Goal: Task Accomplishment & Management: Use online tool/utility

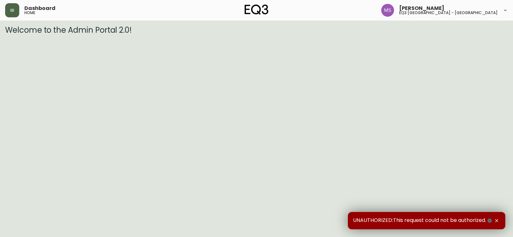
click at [13, 7] on button "button" at bounding box center [12, 10] width 14 height 14
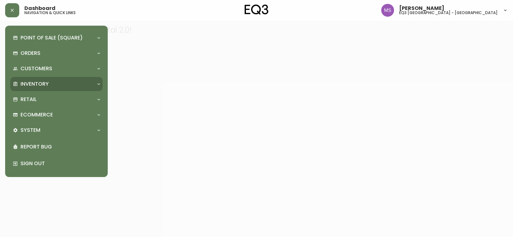
click at [56, 79] on div "Inventory" at bounding box center [56, 84] width 92 height 14
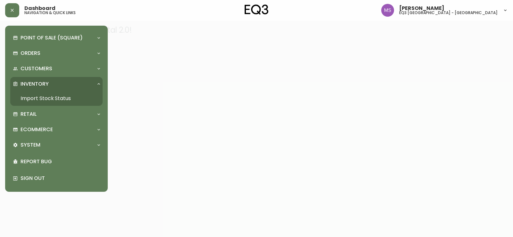
click at [54, 101] on link "Import Stock Status" at bounding box center [56, 98] width 92 height 15
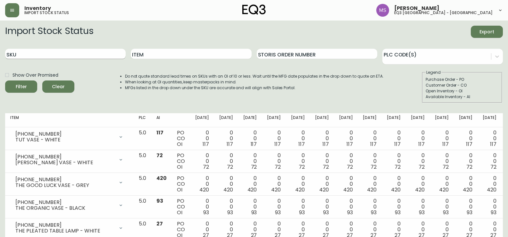
click at [103, 56] on input "SKU" at bounding box center [65, 54] width 120 height 10
paste input "[PHONE_NUMBER]"
click at [5, 80] on button "Filter" at bounding box center [21, 86] width 32 height 12
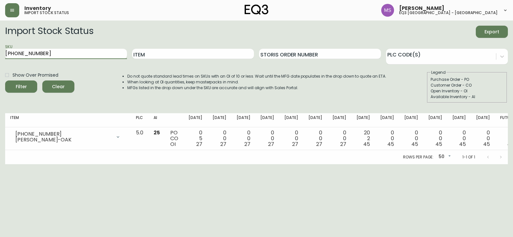
drag, startPoint x: 64, startPoint y: 53, endPoint x: 0, endPoint y: 53, distance: 63.7
click at [0, 53] on main "Import Stock Status Export SKU [PHONE_NUMBER] Item Storis Order Number PLC Code…" at bounding box center [256, 93] width 513 height 144
paste input "16"
click at [5, 80] on button "Filter" at bounding box center [21, 86] width 32 height 12
drag, startPoint x: 55, startPoint y: 54, endPoint x: 0, endPoint y: 45, distance: 55.9
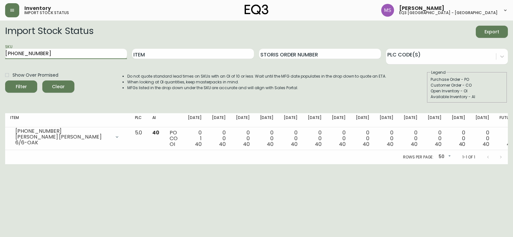
click at [0, 45] on main "Import Stock Status Export SKU [PHONE_NUMBER] Item Storis Order Number PLC Code…" at bounding box center [256, 93] width 513 height 144
paste input "2"
click at [5, 80] on button "Filter" at bounding box center [21, 86] width 32 height 12
drag, startPoint x: 54, startPoint y: 53, endPoint x: 0, endPoint y: 53, distance: 54.1
click at [0, 53] on main "Import Stock Status Export SKU [PHONE_NUMBER] Item Storis Order Number PLC Code…" at bounding box center [256, 93] width 513 height 144
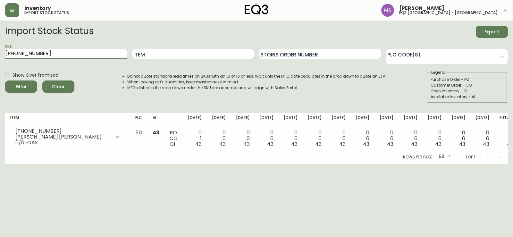
paste input "05"
click at [5, 80] on button "Filter" at bounding box center [21, 86] width 32 height 12
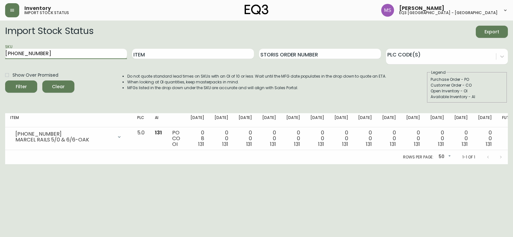
drag, startPoint x: 60, startPoint y: 53, endPoint x: 0, endPoint y: 53, distance: 59.6
click at [0, 53] on main "Import Stock Status Export SKU [PHONE_NUMBER] Item Storis Order Number PLC Code…" at bounding box center [256, 93] width 513 height 144
paste input "51"
type input "[PHONE_NUMBER]"
click at [5, 80] on button "Filter" at bounding box center [21, 86] width 32 height 12
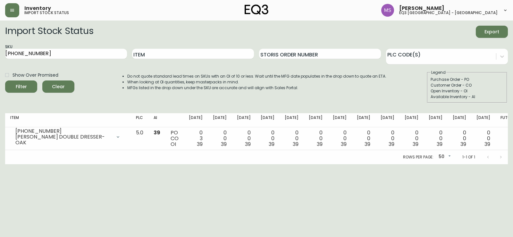
drag, startPoint x: 500, startPoint y: 88, endPoint x: 491, endPoint y: 83, distance: 10.3
click at [500, 88] on fieldset "Legend Purchase Order - PO Customer Order - CO Open Inventory - OI Available In…" at bounding box center [467, 86] width 80 height 33
